Goal: Find contact information: Obtain details needed to contact an individual or organization

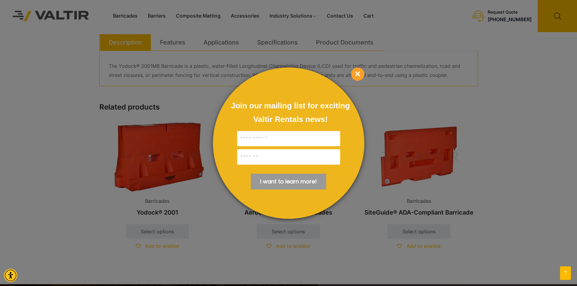
scroll to position [364, 0]
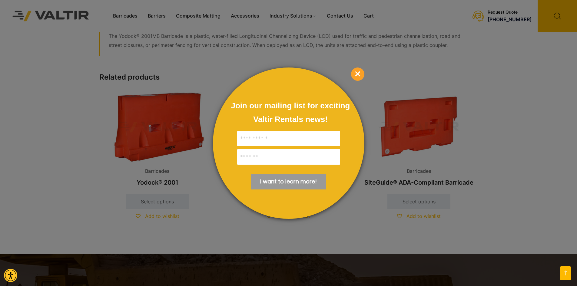
click at [357, 70] on span "×" at bounding box center [357, 74] width 13 height 13
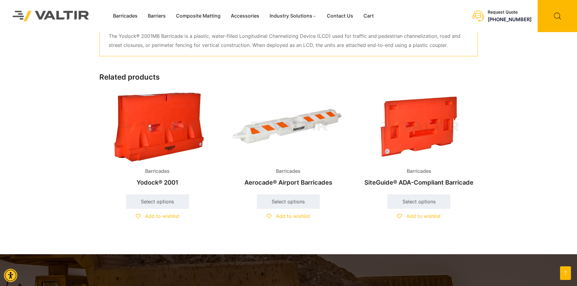
click at [152, 145] on img at bounding box center [157, 127] width 116 height 70
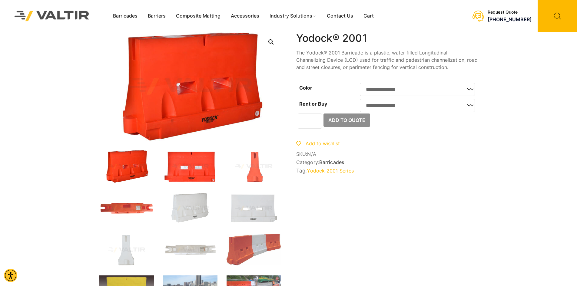
click at [184, 173] on img at bounding box center [190, 166] width 55 height 33
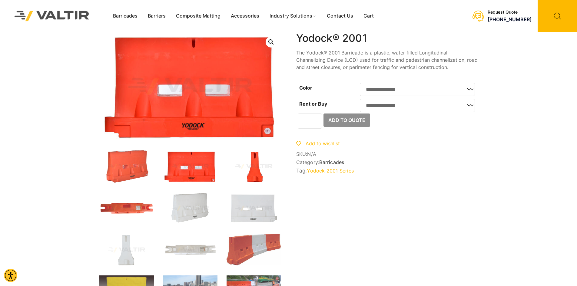
click at [245, 173] on img at bounding box center [254, 166] width 55 height 33
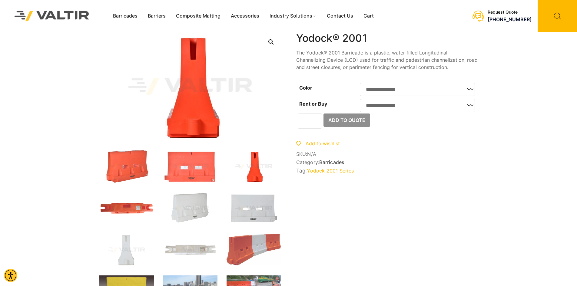
click at [250, 199] on img at bounding box center [254, 208] width 55 height 33
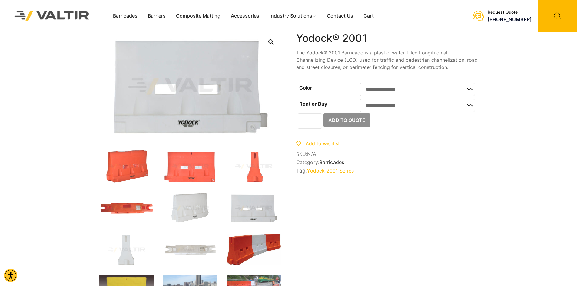
click at [247, 251] on img at bounding box center [254, 250] width 55 height 32
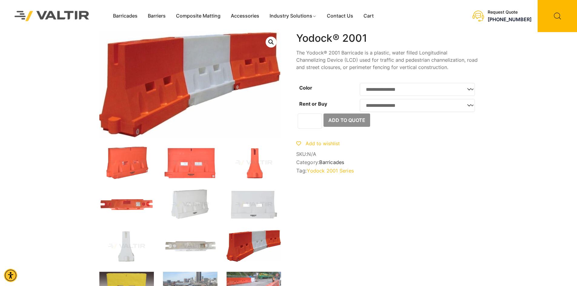
click at [199, 244] on img at bounding box center [190, 246] width 55 height 33
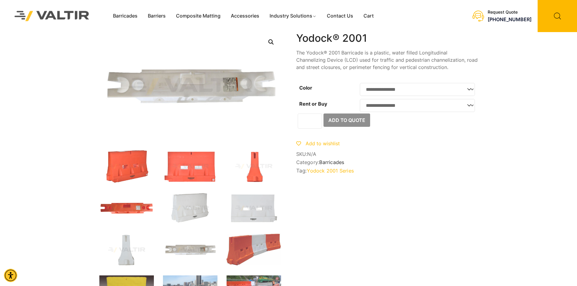
click at [122, 245] on img at bounding box center [126, 250] width 55 height 33
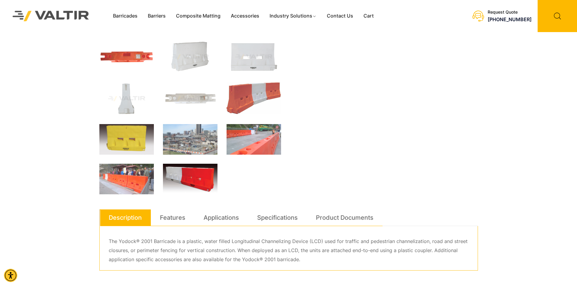
scroll to position [182, 0]
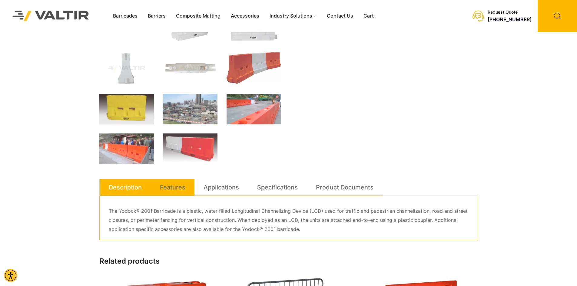
click at [169, 188] on link "Features" at bounding box center [172, 187] width 25 height 16
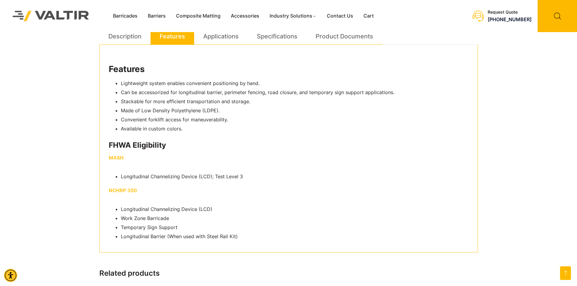
scroll to position [333, 0]
click at [276, 35] on link "Specifications" at bounding box center [277, 36] width 41 height 16
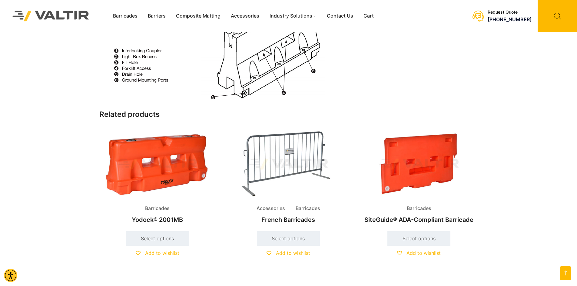
scroll to position [576, 0]
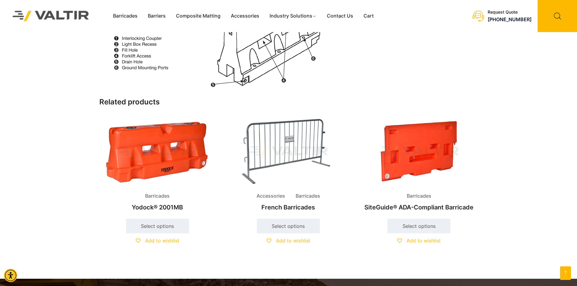
click at [167, 167] on img at bounding box center [157, 152] width 116 height 70
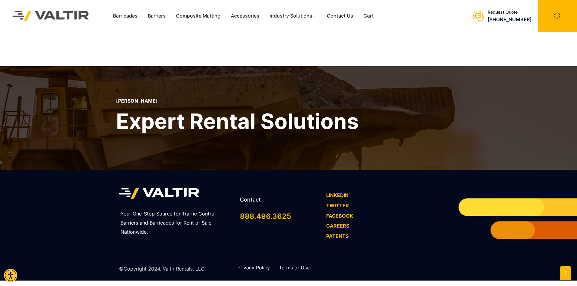
scroll to position [553, 0]
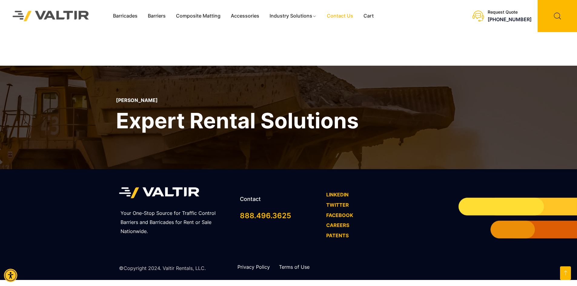
click at [345, 16] on link "Contact Us" at bounding box center [340, 16] width 37 height 9
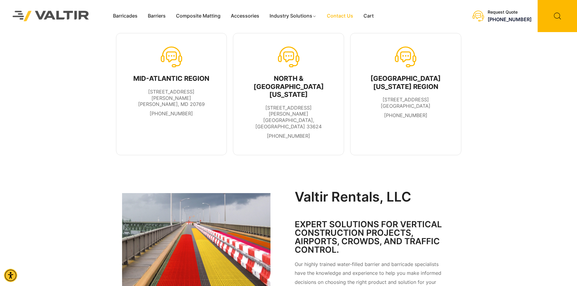
scroll to position [212, 0]
